Goal: Task Accomplishment & Management: Complete application form

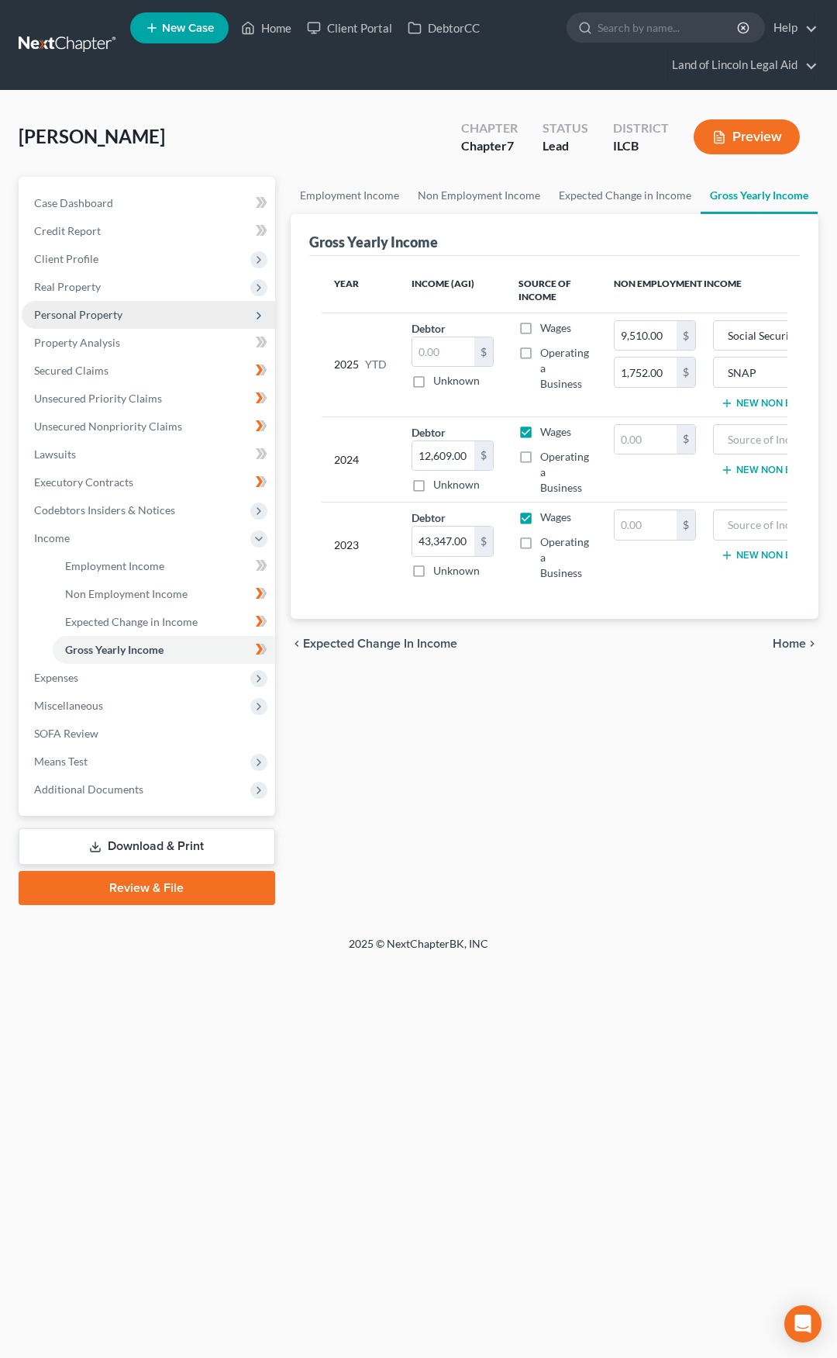
click at [154, 316] on span "Personal Property" at bounding box center [149, 315] width 254 height 28
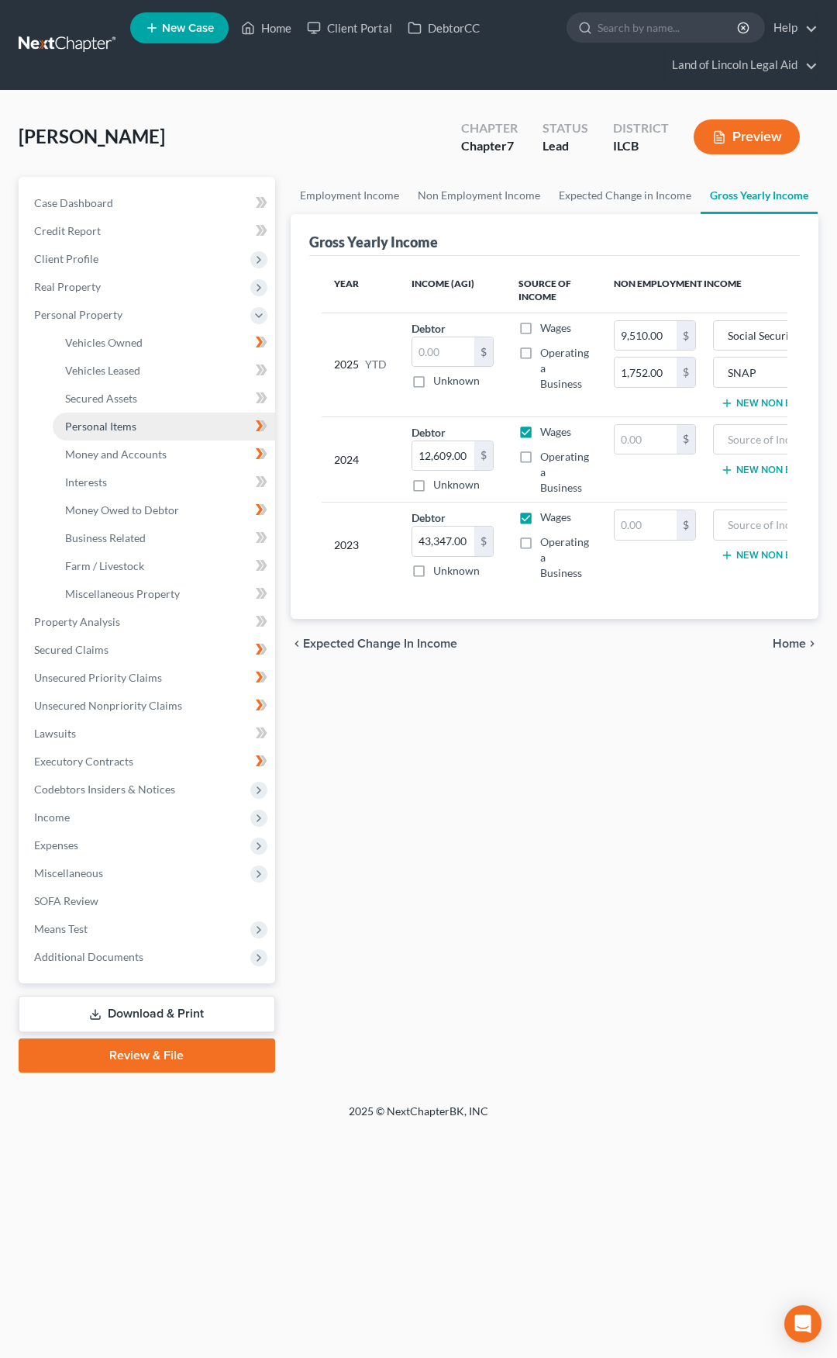
click at [202, 426] on link "Personal Items" at bounding box center [164, 427] width 223 height 28
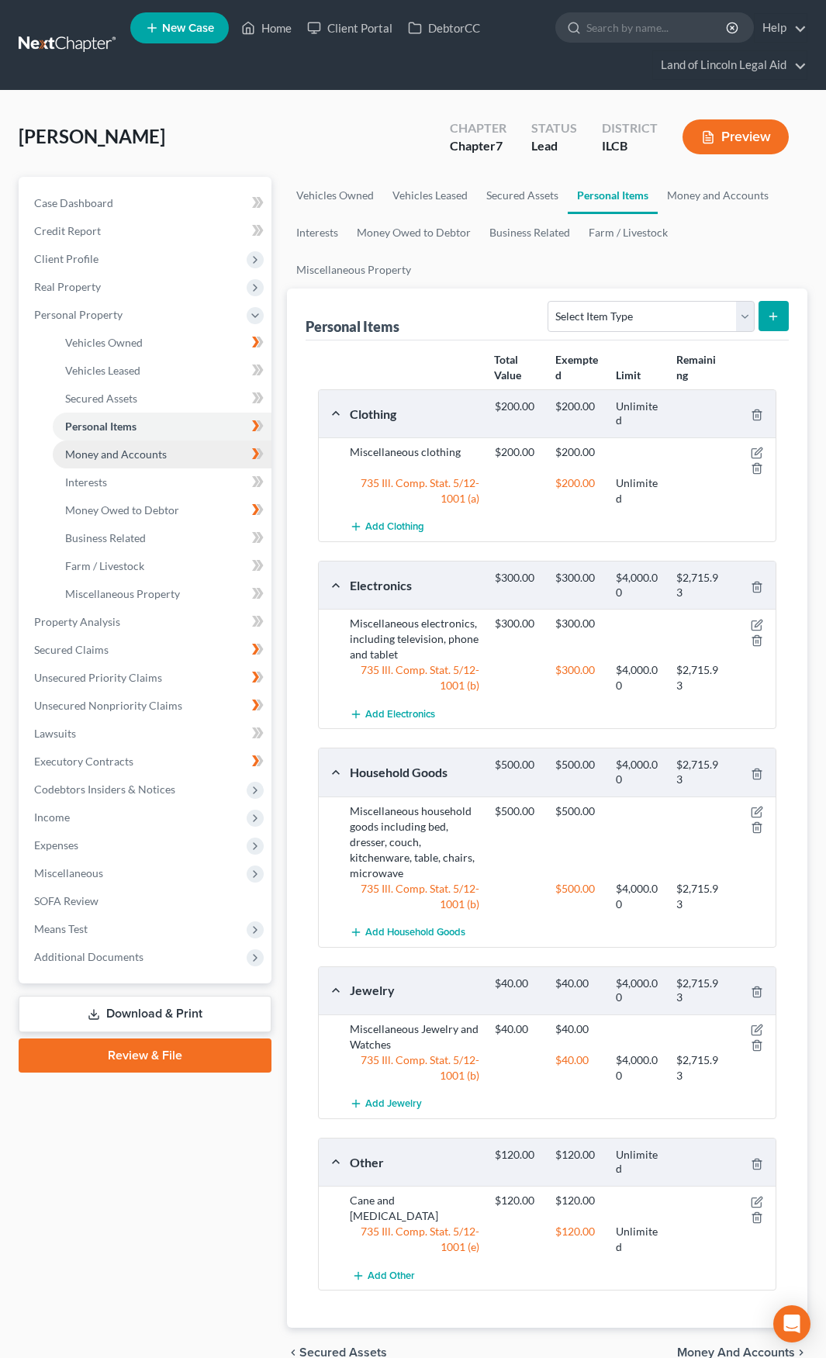
click at [202, 459] on link "Money and Accounts" at bounding box center [162, 454] width 219 height 28
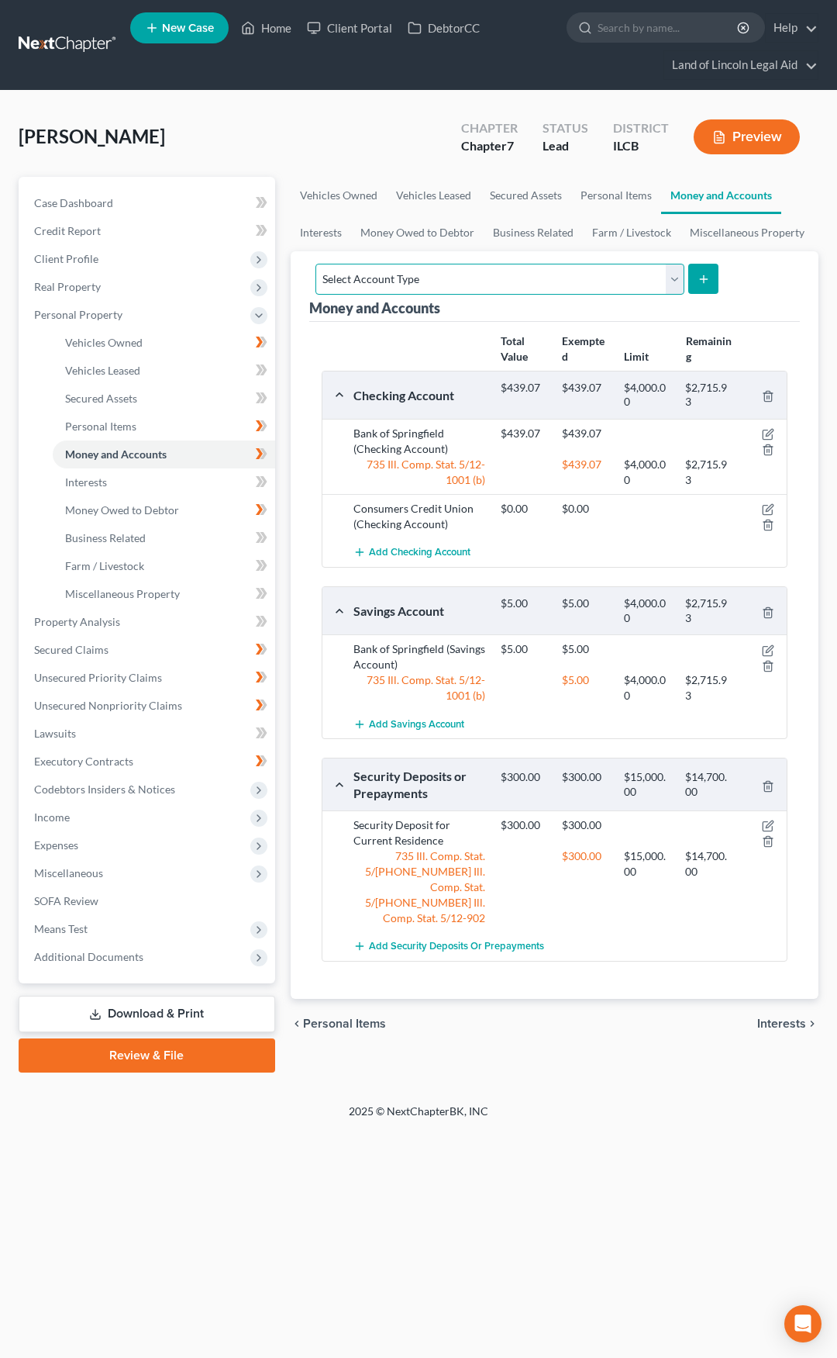
click at [416, 284] on select "Select Account Type Brokerage (A/B: 18, SOFA: 20) Cash on Hand (A/B: 16) Certif…" at bounding box center [500, 279] width 369 height 31
select select "brokerage"
click at [316, 264] on select "Select Account Type Brokerage (A/B: 18, SOFA: 20) Cash on Hand (A/B: 16) Certif…" at bounding box center [500, 279] width 369 height 31
click at [698, 278] on icon "submit" at bounding box center [704, 279] width 12 height 12
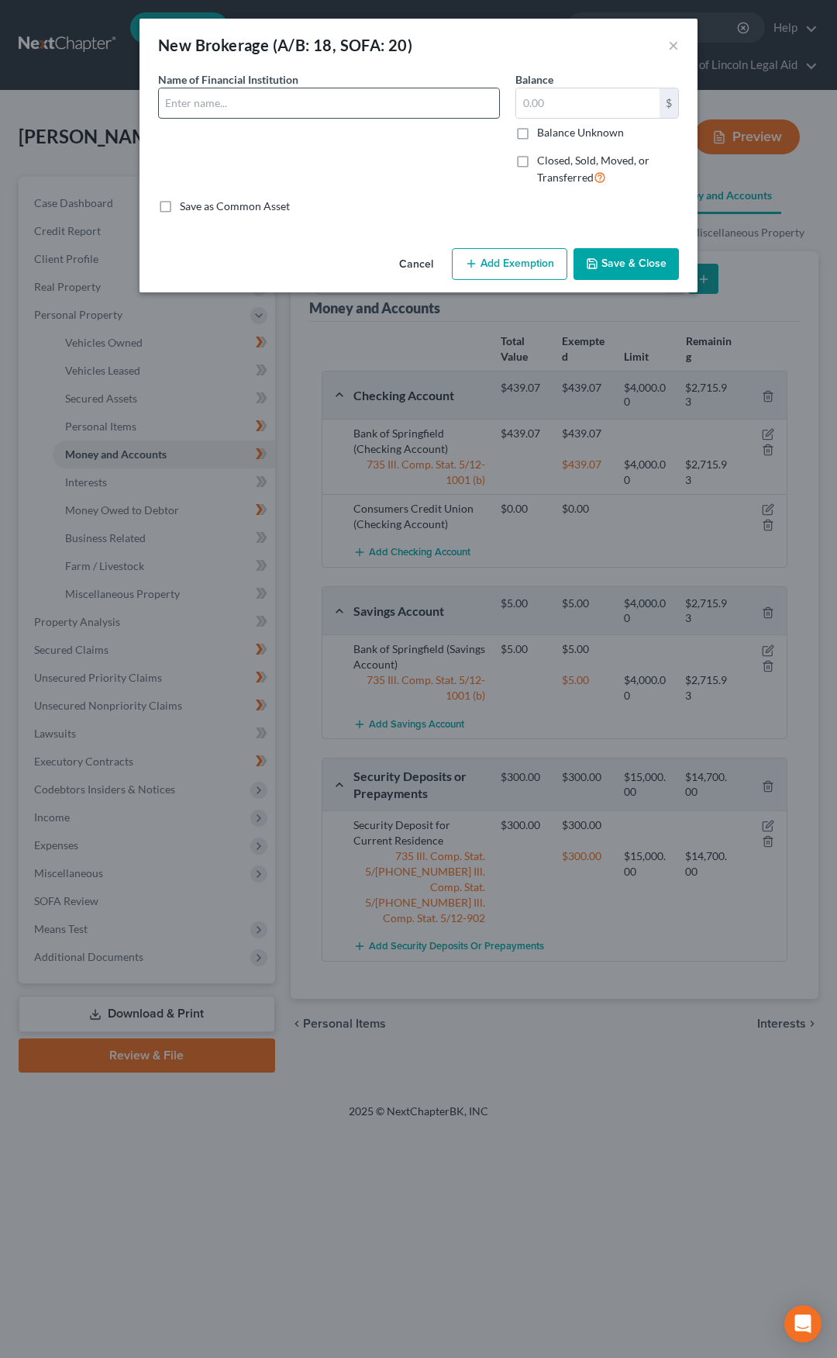
click at [261, 98] on input "text" at bounding box center [329, 102] width 340 height 29
type input "[PERSON_NAME] Investment Account"
click at [541, 97] on input "text" at bounding box center [587, 102] width 143 height 29
type input "347"
click at [506, 259] on button "Add Exemption" at bounding box center [510, 264] width 116 height 33
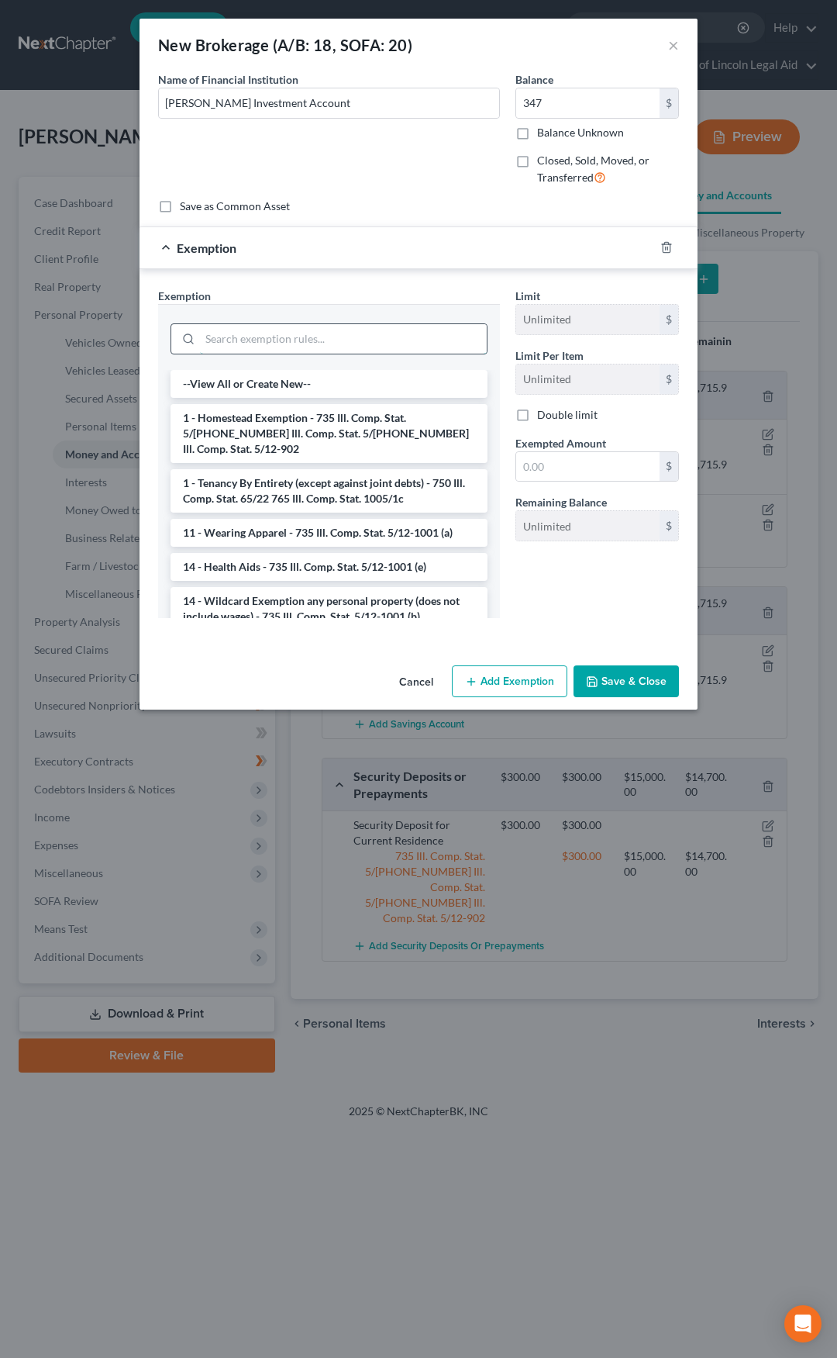
click at [375, 337] on input "search" at bounding box center [343, 338] width 287 height 29
click at [344, 587] on li "14 - Wildcard Exemption any personal property (does not include wages) - 735 Il…" at bounding box center [329, 608] width 317 height 43
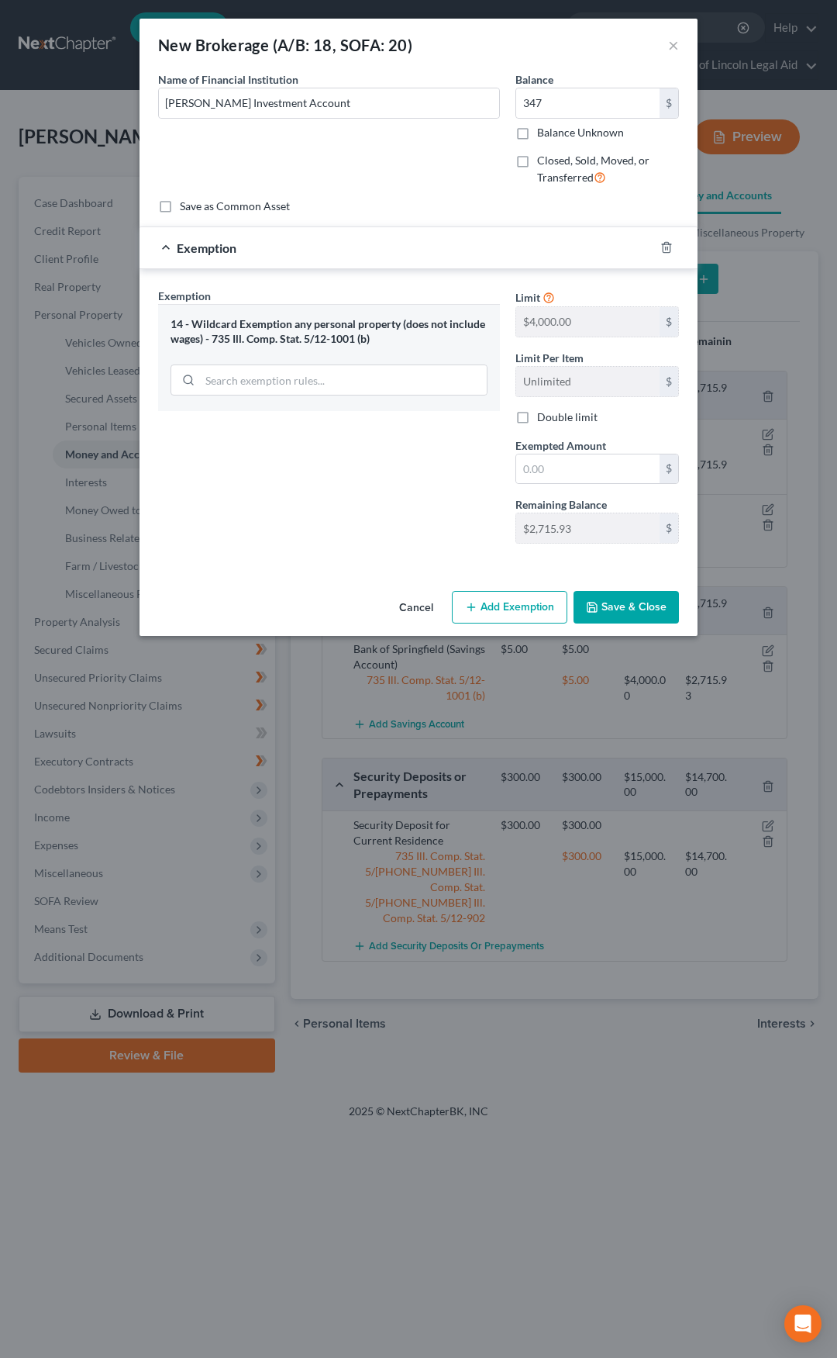
click at [583, 450] on span "Exempted Amount" at bounding box center [561, 445] width 91 height 13
click at [579, 461] on input "text" at bounding box center [587, 468] width 143 height 29
type input "347"
click at [623, 602] on button "Save & Close" at bounding box center [626, 607] width 105 height 33
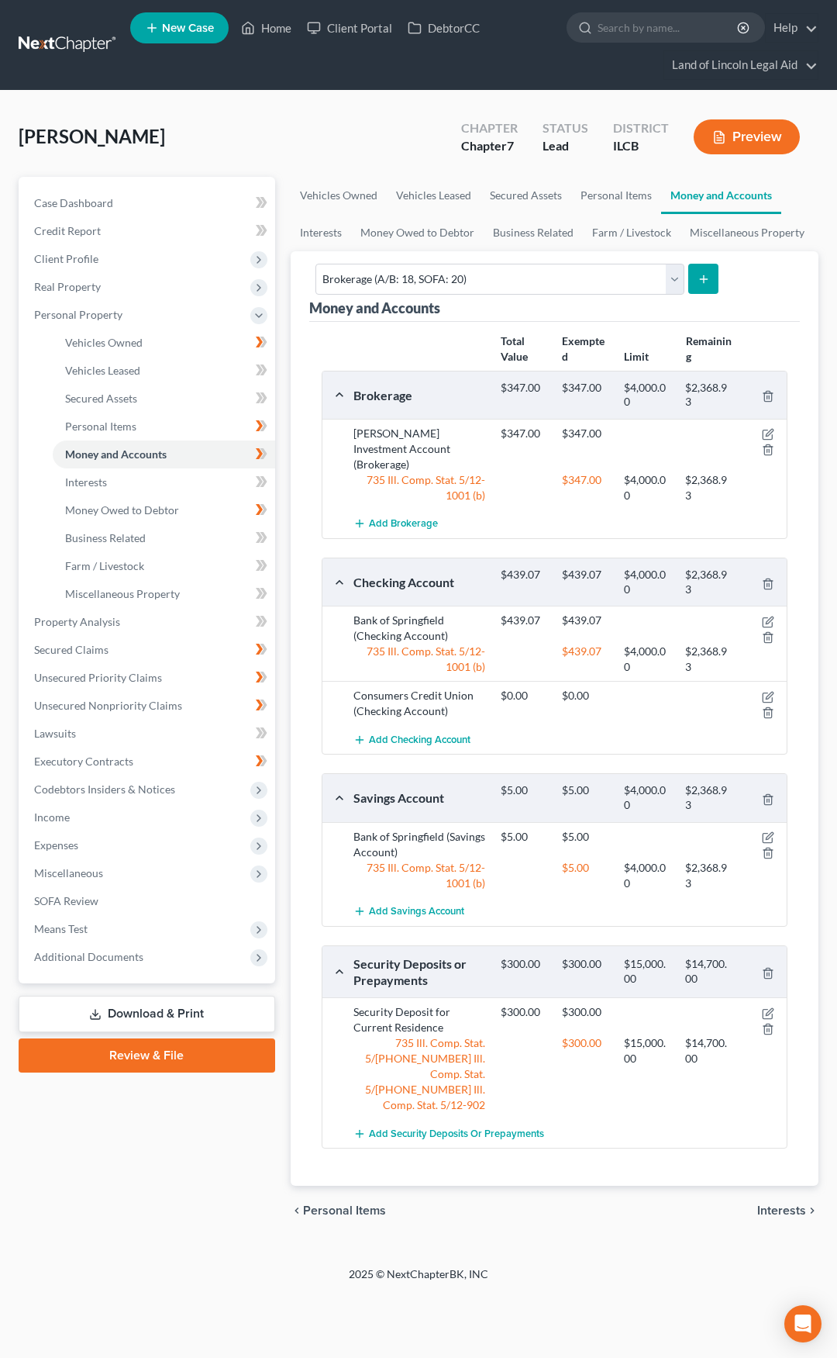
click at [79, 36] on link at bounding box center [68, 45] width 99 height 28
